Goal: Information Seeking & Learning: Learn about a topic

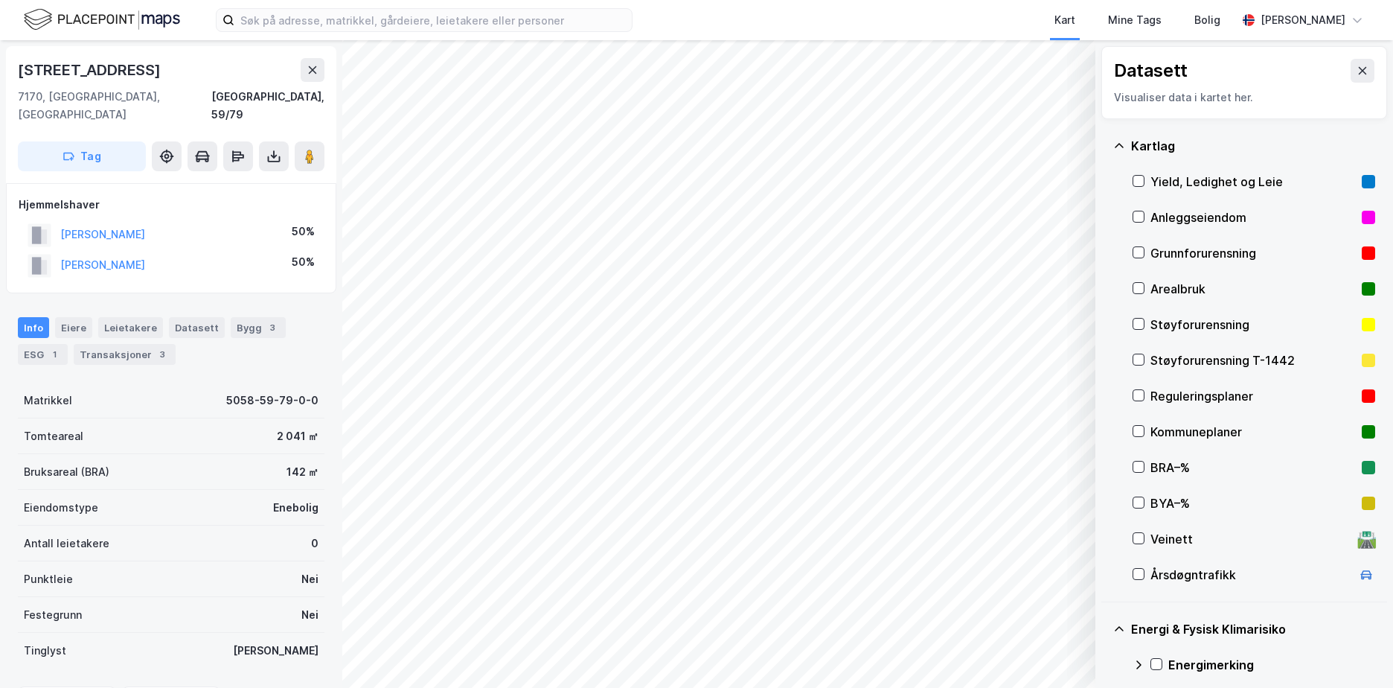
scroll to position [187, 0]
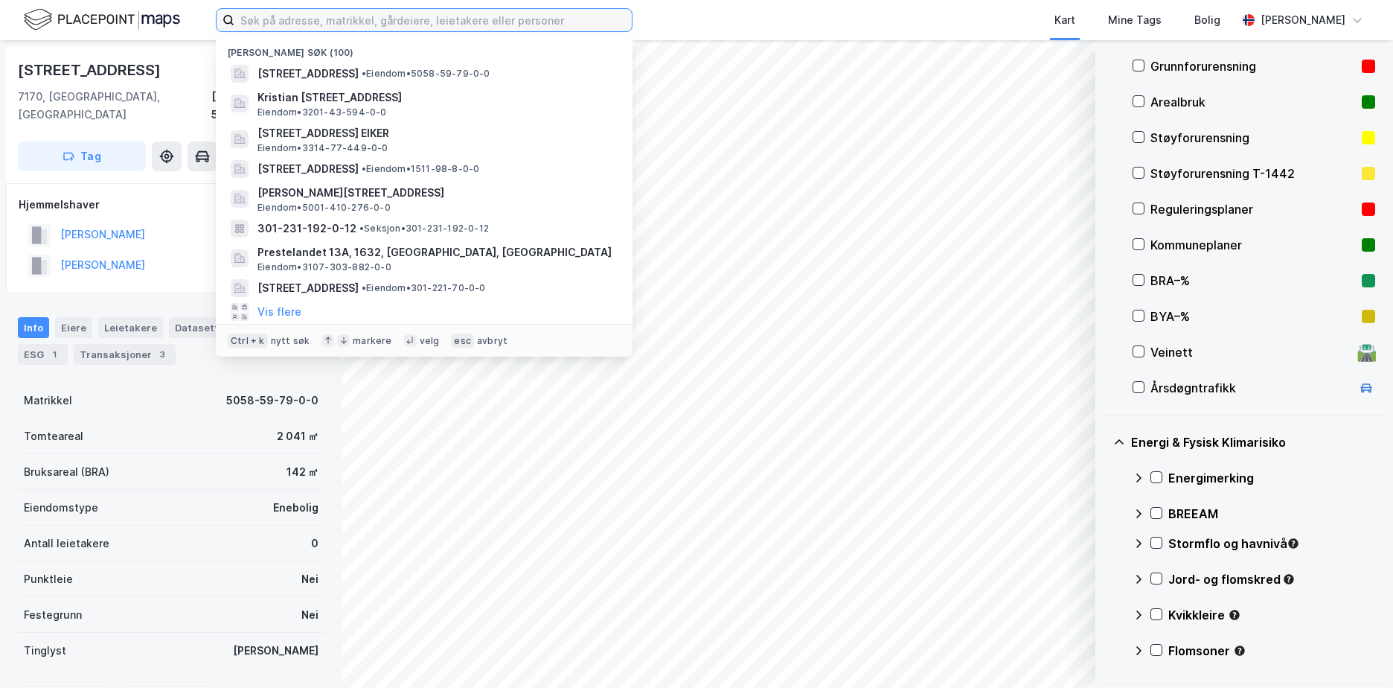
click at [509, 10] on input at bounding box center [432, 20] width 397 height 22
click at [284, 13] on input at bounding box center [432, 20] width 397 height 22
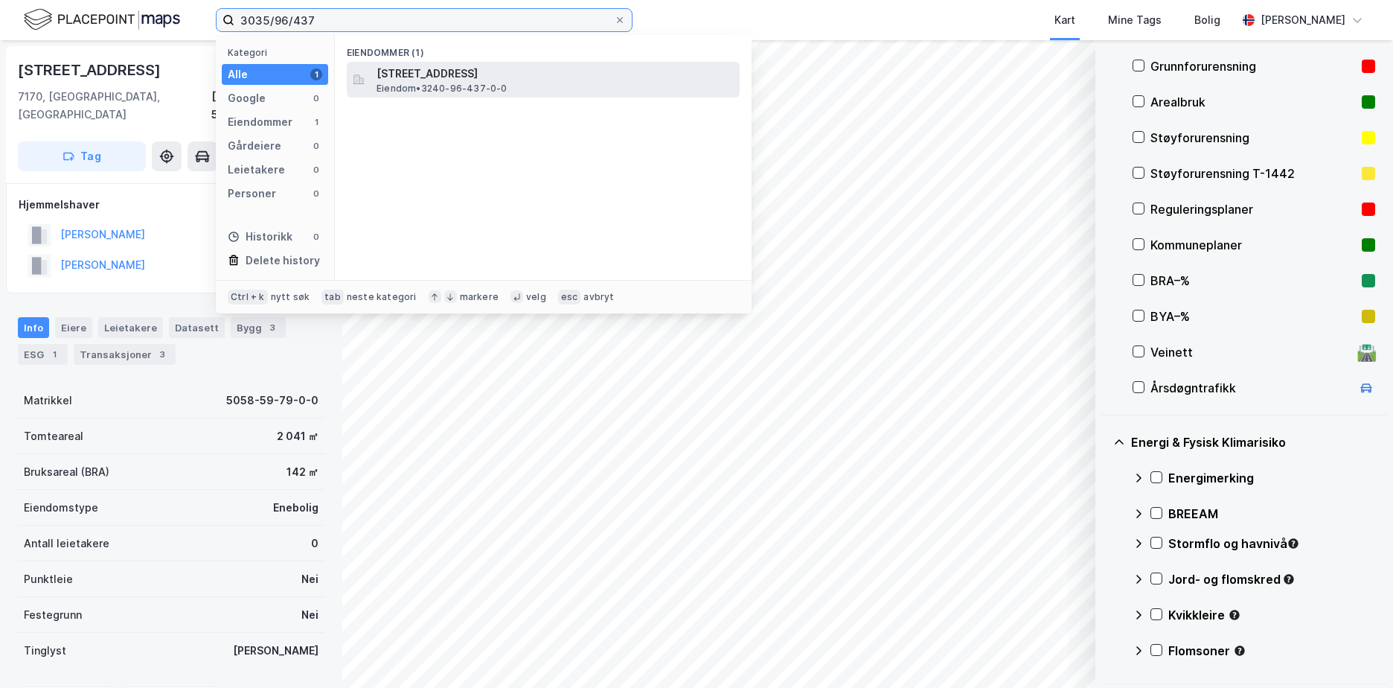
type input "3035/96/437"
click at [493, 76] on span "[STREET_ADDRESS]" at bounding box center [555, 74] width 357 height 18
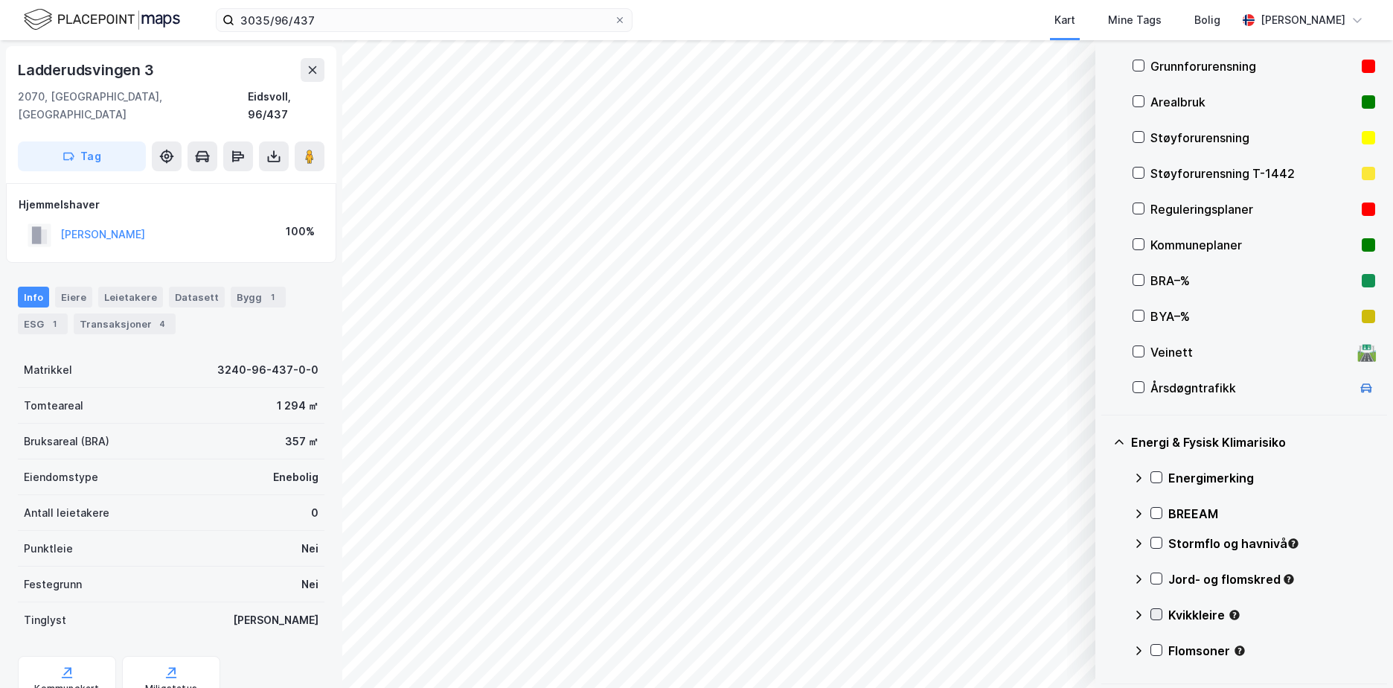
click at [1161, 611] on icon at bounding box center [1156, 614] width 10 height 10
click at [1139, 612] on icon at bounding box center [1139, 615] width 12 height 12
click at [1159, 576] on icon at bounding box center [1156, 578] width 10 height 10
click at [1139, 578] on icon at bounding box center [1138, 578] width 9 height 5
click at [1155, 543] on icon at bounding box center [1156, 542] width 10 height 10
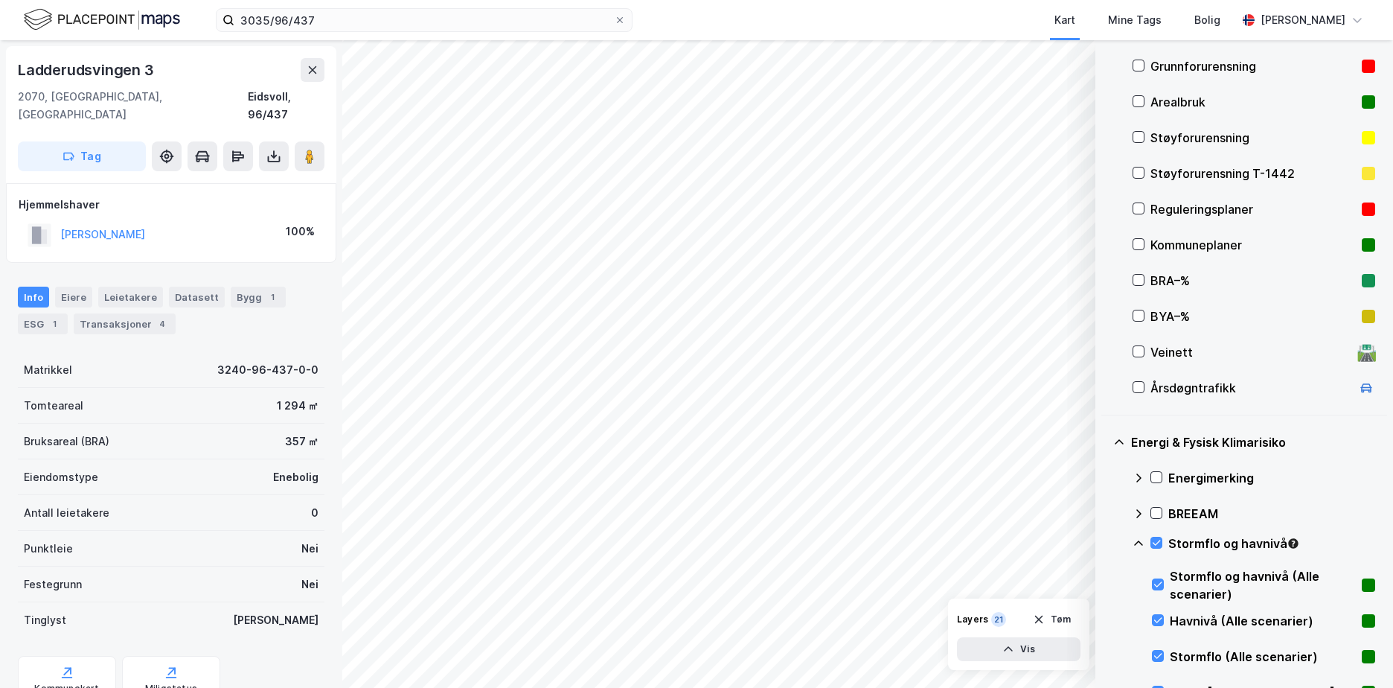
click at [1138, 541] on icon at bounding box center [1138, 542] width 9 height 5
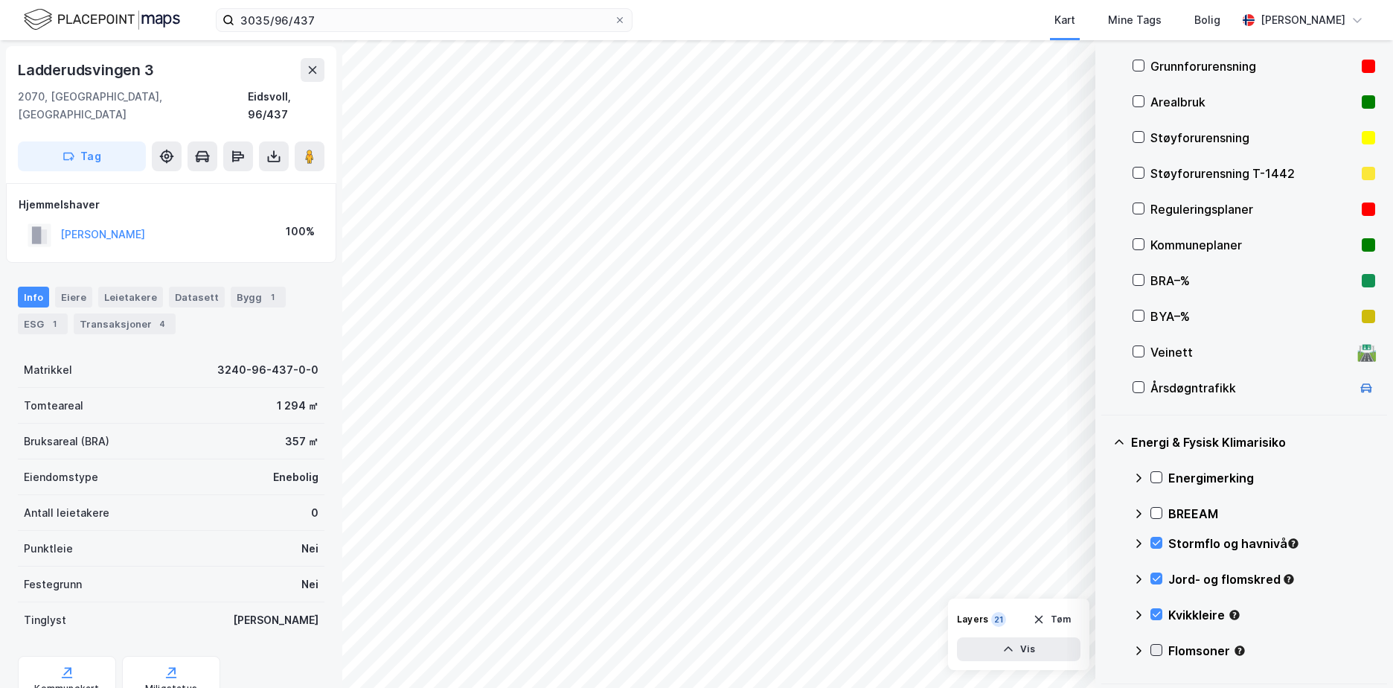
click at [1156, 650] on icon at bounding box center [1156, 649] width 10 height 10
click at [1138, 650] on icon at bounding box center [1139, 650] width 12 height 12
click at [1157, 473] on icon at bounding box center [1156, 477] width 10 height 10
click at [1175, 70] on div "Grunnforurensning" at bounding box center [1253, 66] width 205 height 18
